Goal: Transaction & Acquisition: Purchase product/service

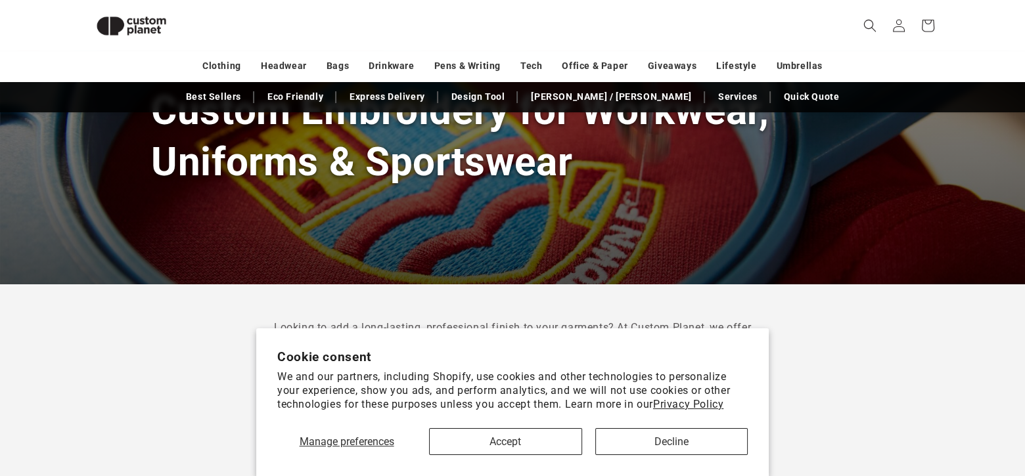
scroll to position [168, 0]
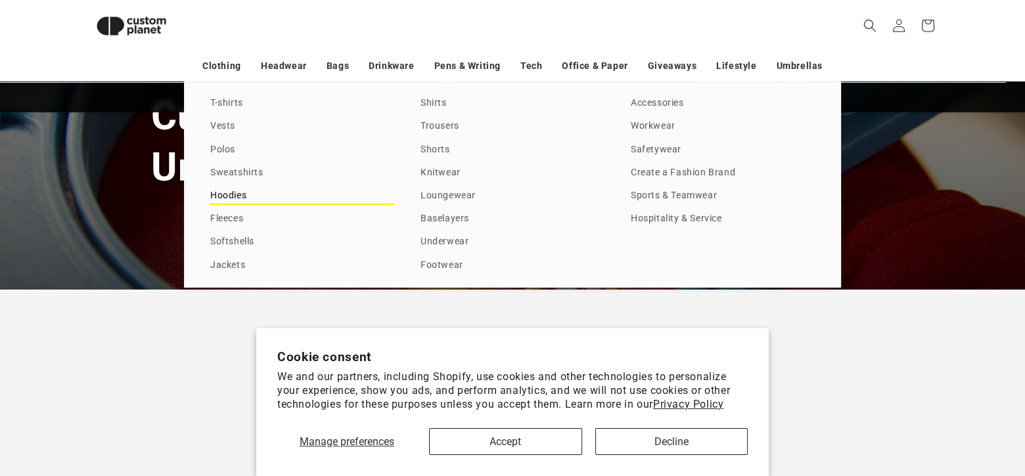
click at [243, 194] on link "Hoodies" at bounding box center [302, 196] width 184 height 18
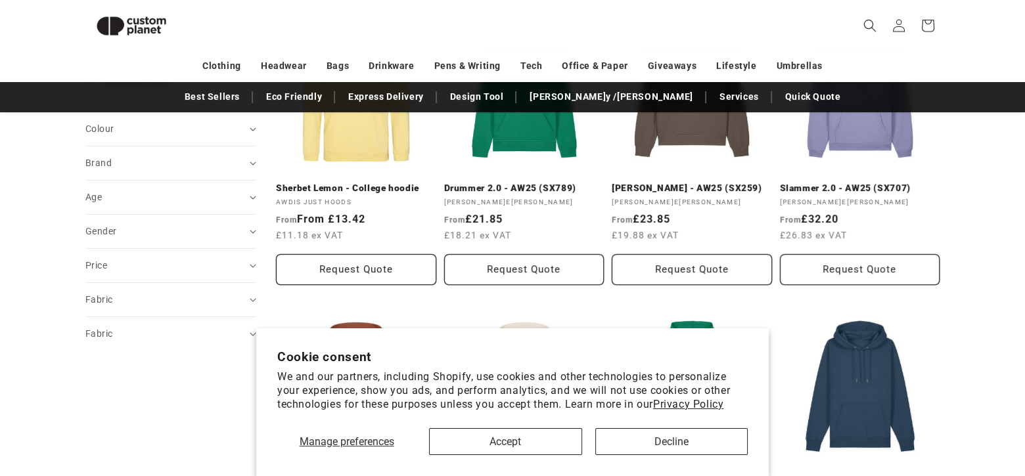
scroll to position [254, 0]
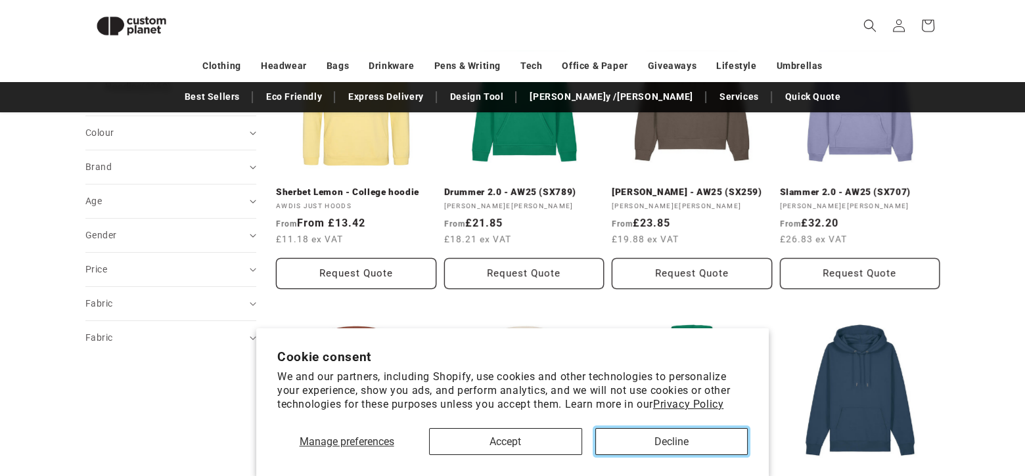
click at [650, 438] on button "Decline" at bounding box center [671, 441] width 152 height 27
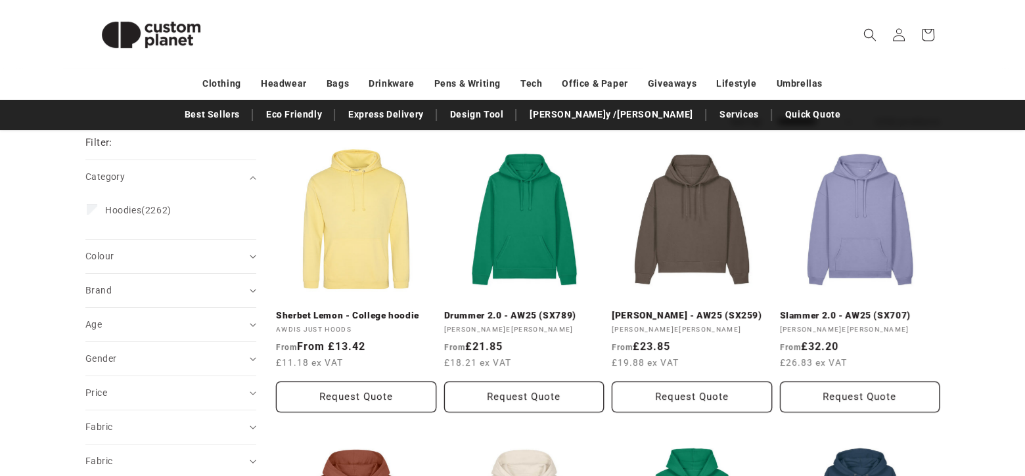
scroll to position [149, 0]
click at [253, 260] on summary "Colour (0)" at bounding box center [170, 256] width 171 height 34
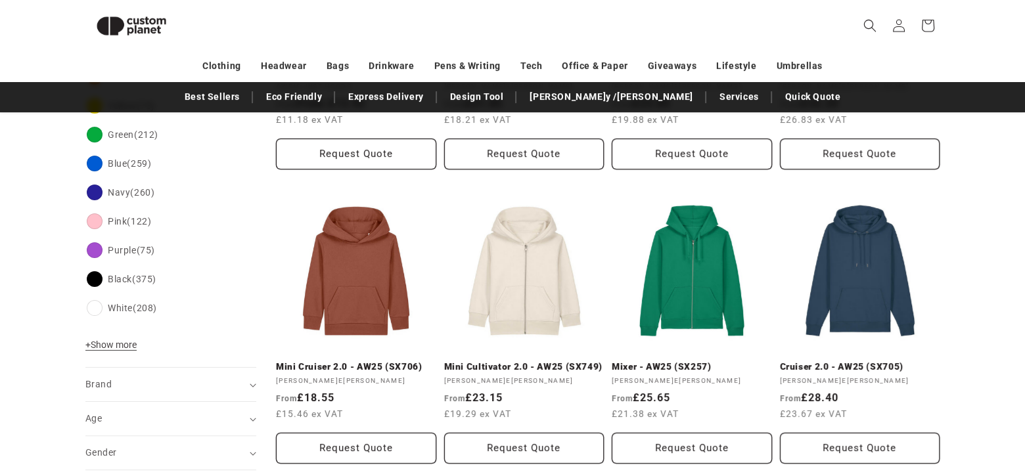
scroll to position [362, 0]
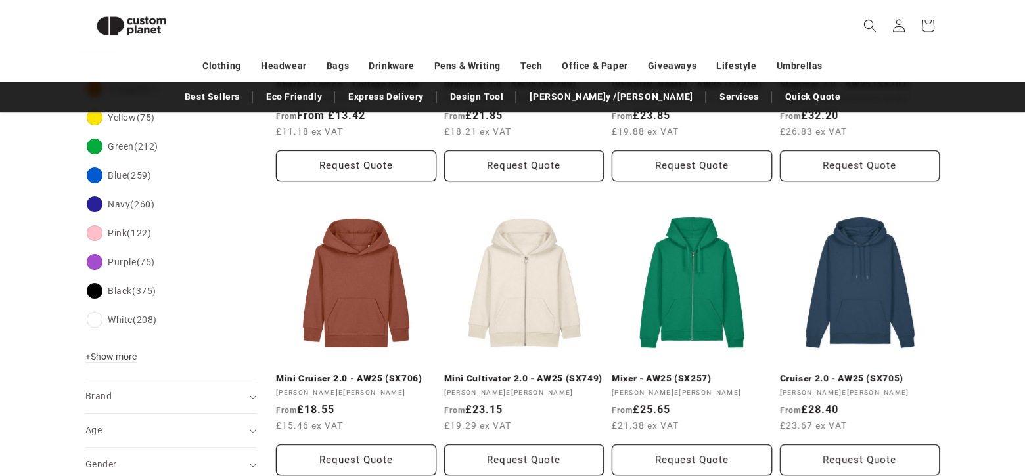
click at [104, 348] on div "Colour Red (181) Red (181 products) Orange (61) Orange (61 products) Yellow (75…" at bounding box center [170, 211] width 171 height 338
click at [104, 353] on span "+ Show more" at bounding box center [110, 357] width 51 height 11
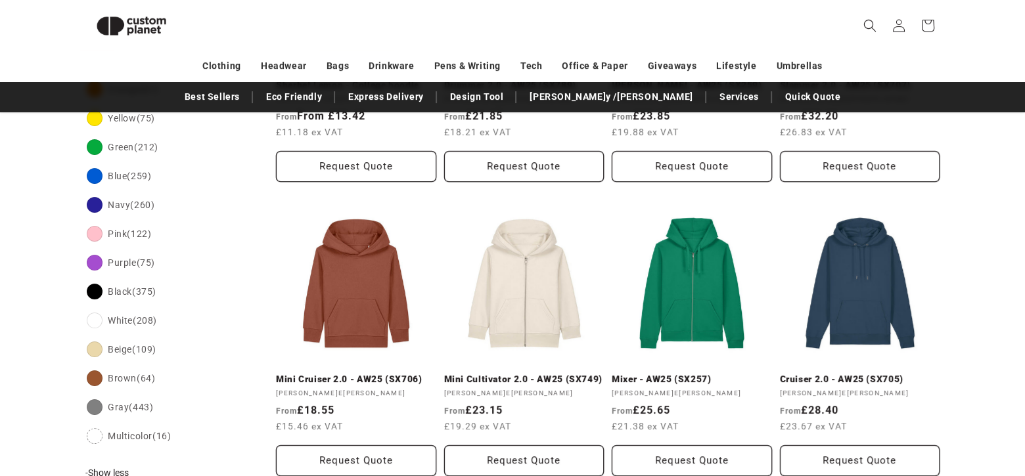
scroll to position [239, 0]
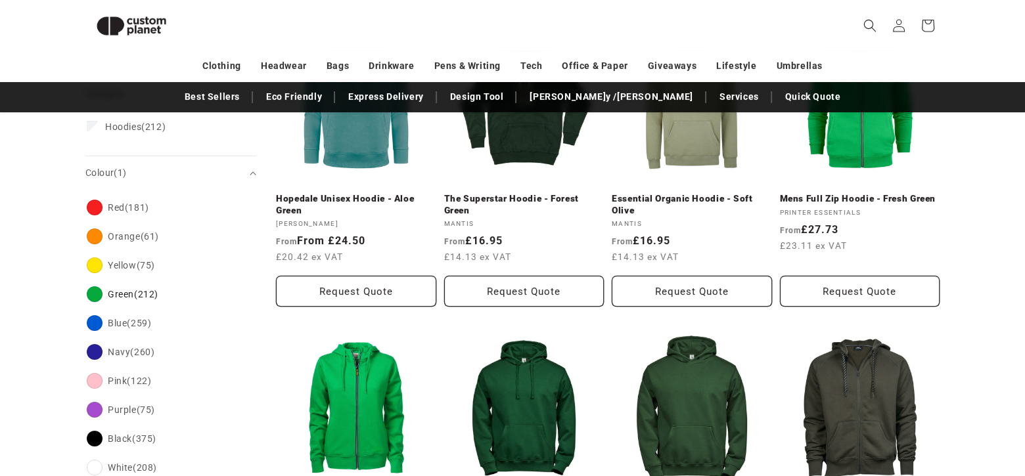
scroll to position [244, 0]
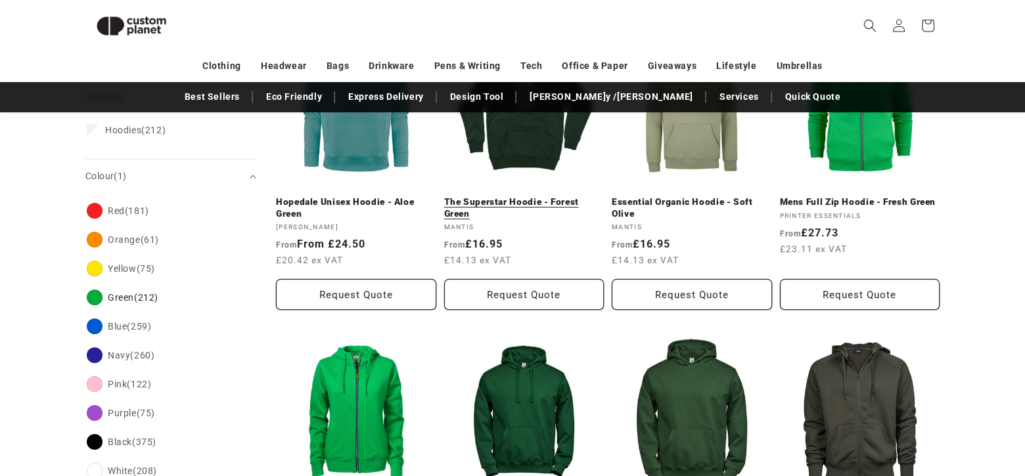
click at [539, 200] on link "The Superstar Hoodie - Forest Green" at bounding box center [524, 207] width 160 height 23
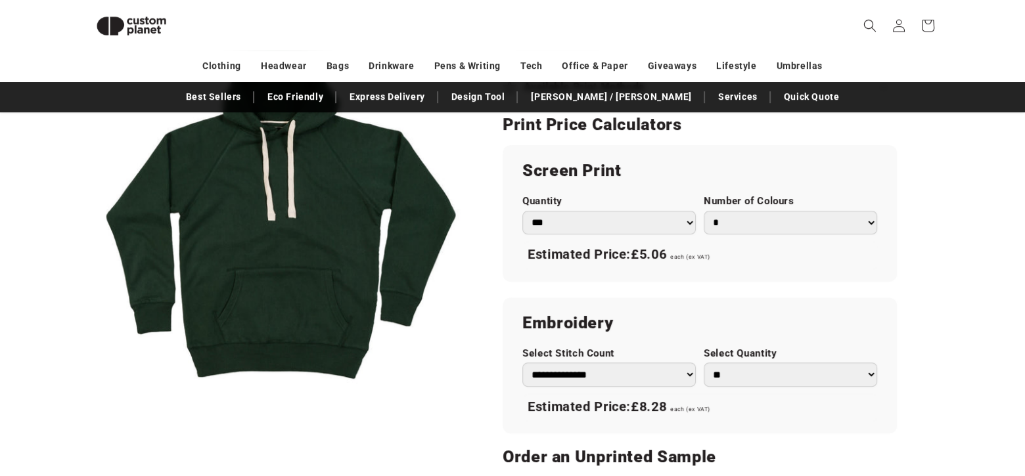
scroll to position [723, 0]
click at [677, 221] on select "*** *** *** **** **** **** ***** *****" at bounding box center [608, 222] width 173 height 24
click at [677, 222] on select "*** *** *** **** **** **** ***** *****" at bounding box center [608, 222] width 173 height 24
click at [732, 217] on select "* * * * * * *" at bounding box center [790, 222] width 173 height 24
click at [731, 217] on select "* * * * * * *" at bounding box center [790, 222] width 173 height 24
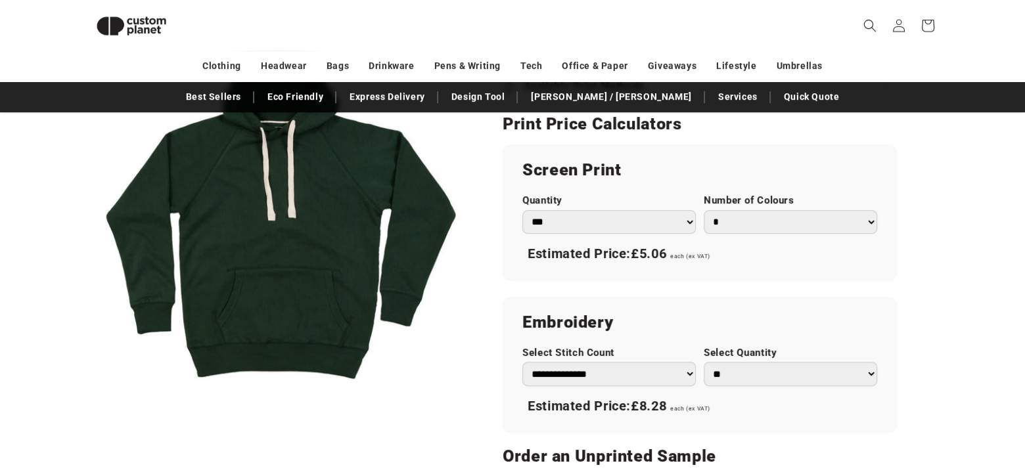
scroll to position [774, 0]
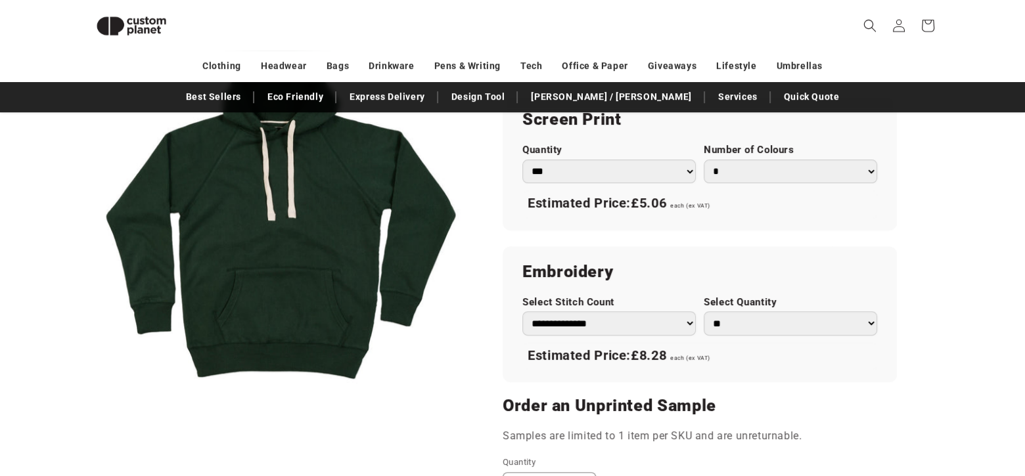
click at [599, 323] on select "**********" at bounding box center [608, 323] width 173 height 24
click at [599, 322] on select "**********" at bounding box center [608, 323] width 173 height 24
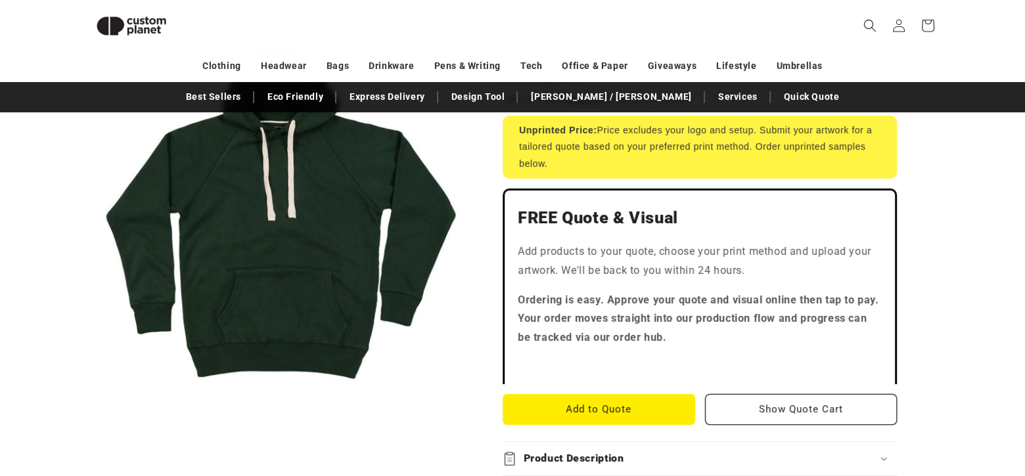
scroll to position [296, 0]
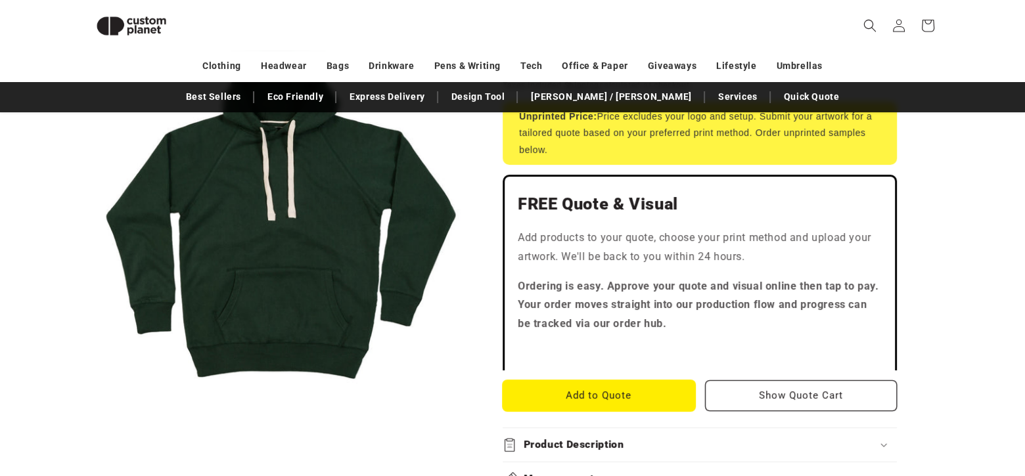
click at [616, 389] on button "Add to Quote" at bounding box center [599, 395] width 193 height 31
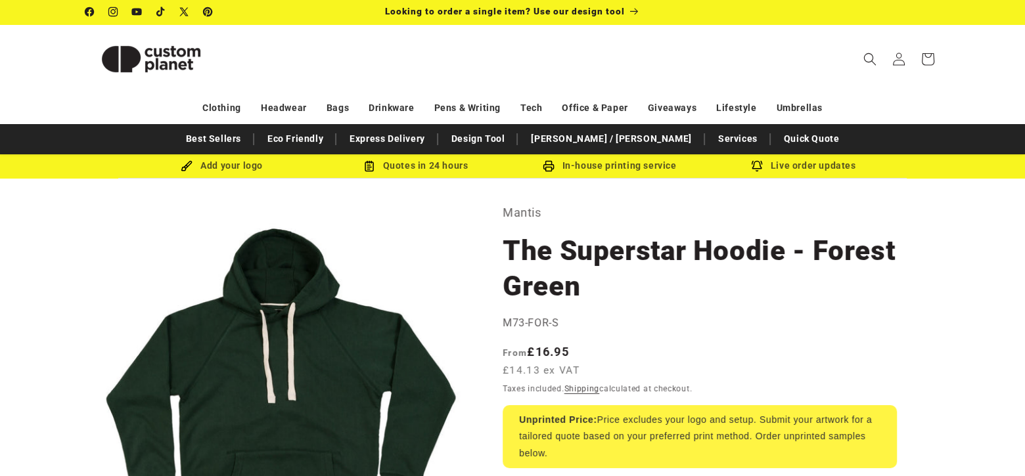
scroll to position [0, 0]
